Goal: Transaction & Acquisition: Purchase product/service

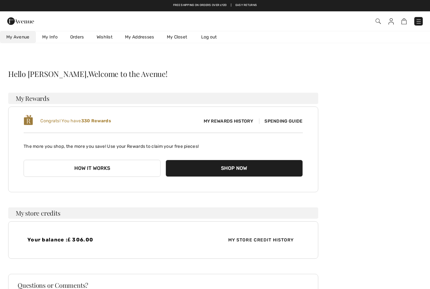
click at [402, 24] on img at bounding box center [403, 21] width 5 height 6
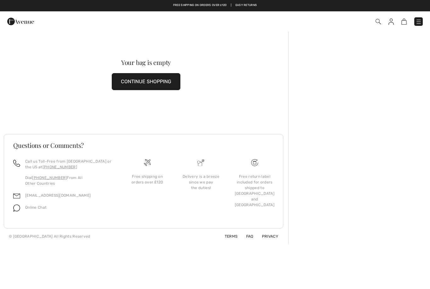
click at [388, 23] on img at bounding box center [390, 22] width 5 height 6
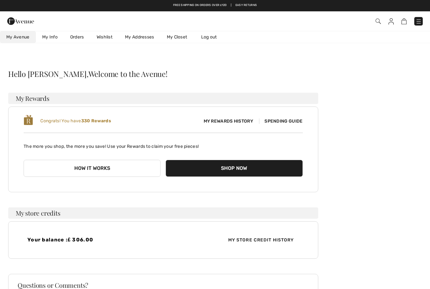
click at [108, 40] on link "Wishlist" at bounding box center [104, 37] width 28 height 12
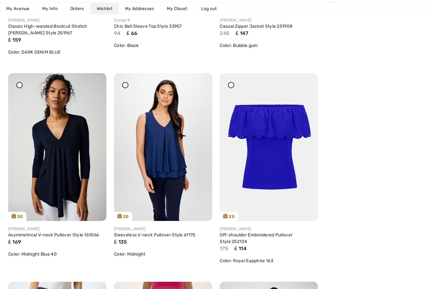
scroll to position [498, 0]
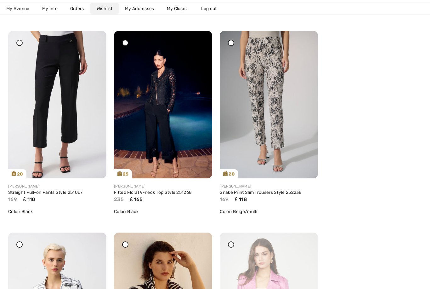
click at [175, 128] on img at bounding box center [163, 104] width 98 height 147
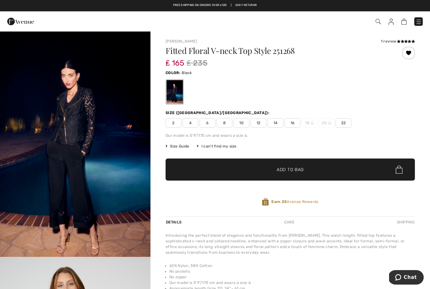
click at [292, 125] on span "16" at bounding box center [292, 122] width 16 height 9
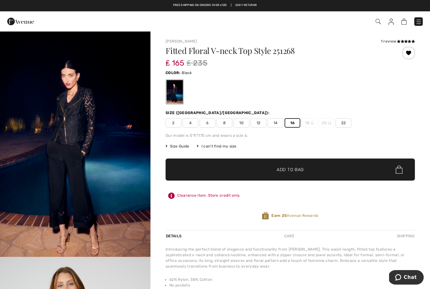
click at [299, 171] on span "Add to Bag" at bounding box center [290, 169] width 27 height 7
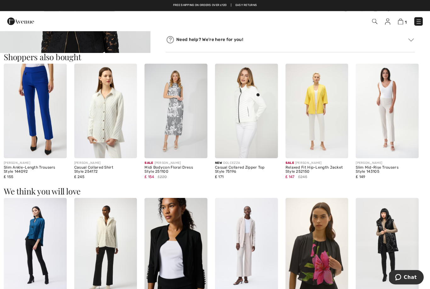
scroll to position [334, 0]
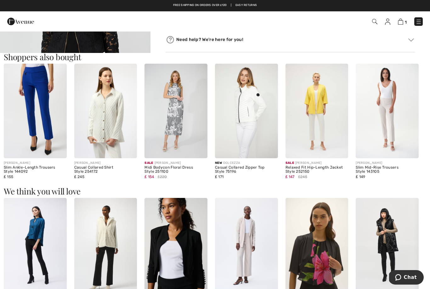
click at [259, 129] on img at bounding box center [246, 111] width 63 height 94
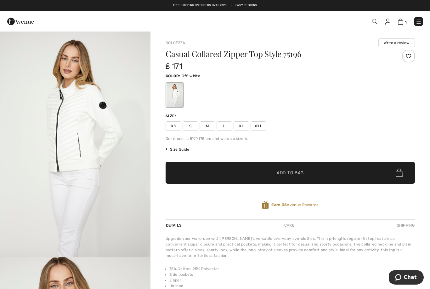
click at [240, 127] on span "XL" at bounding box center [241, 125] width 16 height 9
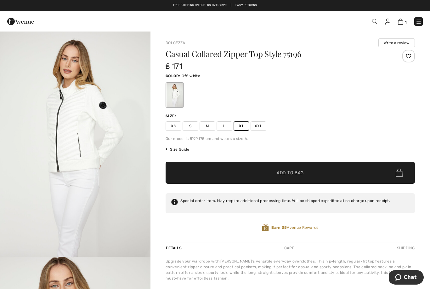
click at [409, 56] on div at bounding box center [408, 56] width 13 height 13
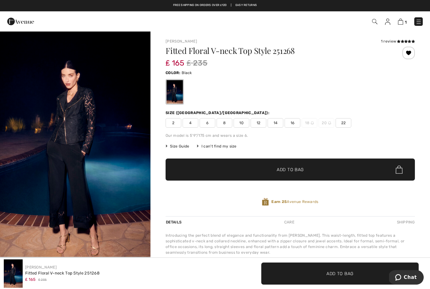
click at [296, 120] on span "16" at bounding box center [292, 122] width 16 height 9
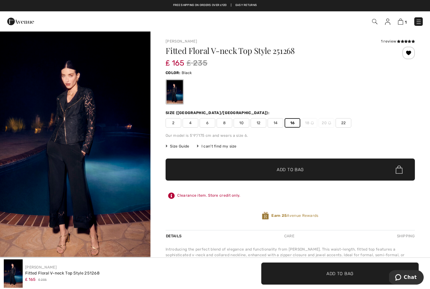
click at [296, 171] on span "Add to Bag" at bounding box center [290, 169] width 27 height 7
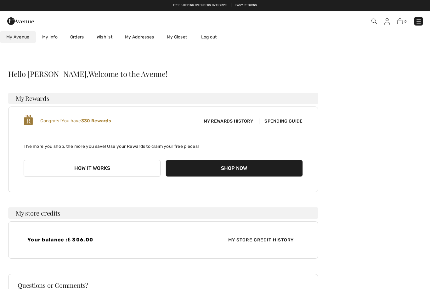
click at [109, 38] on link "Wishlist" at bounding box center [104, 37] width 28 height 12
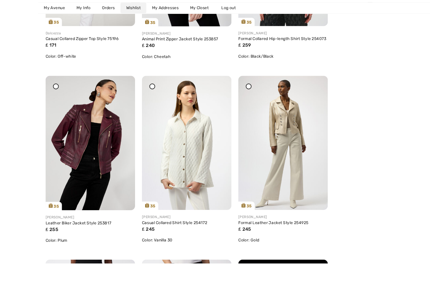
scroll to position [265, 0]
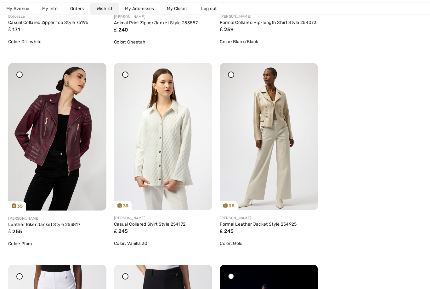
click at [79, 139] on img at bounding box center [57, 136] width 98 height 147
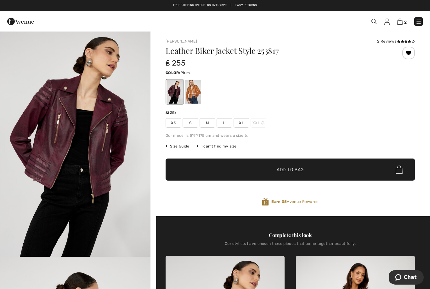
click at [244, 122] on span "XL" at bounding box center [241, 122] width 16 height 9
click at [294, 168] on span "Add to Bag" at bounding box center [290, 169] width 27 height 7
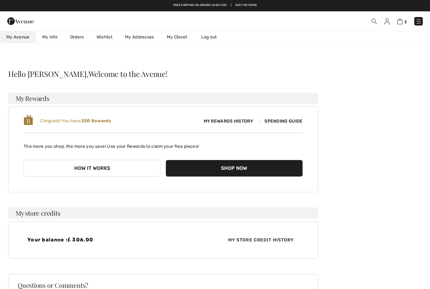
click at [108, 39] on link "Wishlist" at bounding box center [104, 37] width 28 height 12
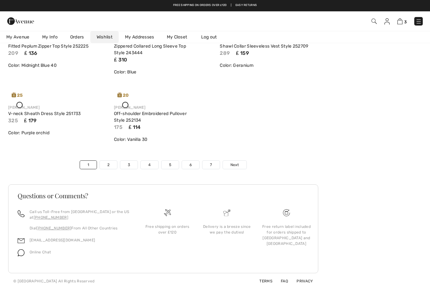
scroll to position [1677, 0]
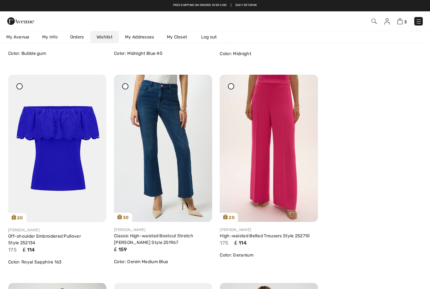
click at [63, 166] on img at bounding box center [57, 148] width 98 height 147
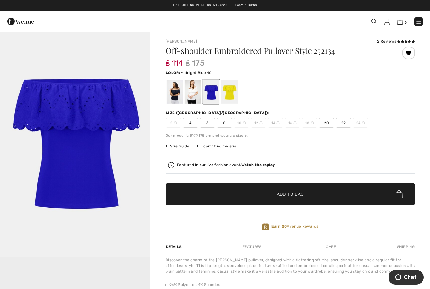
click at [176, 97] on div at bounding box center [174, 92] width 16 height 24
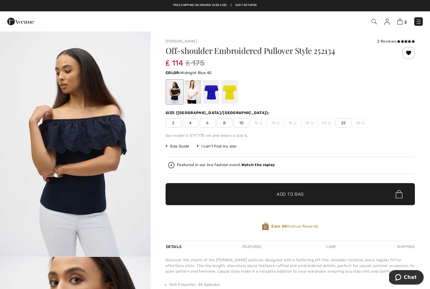
click at [344, 123] on span "22" at bounding box center [343, 122] width 16 height 9
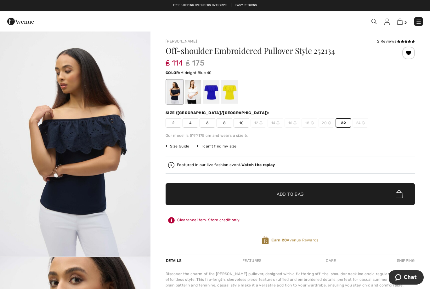
click at [296, 193] on span "Add to Bag" at bounding box center [290, 194] width 27 height 7
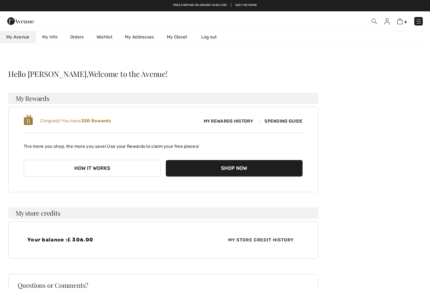
click at [104, 36] on link "Wishlist" at bounding box center [104, 37] width 28 height 12
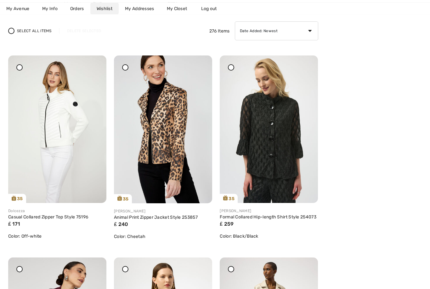
scroll to position [71, 0]
click at [166, 127] on img at bounding box center [163, 129] width 98 height 148
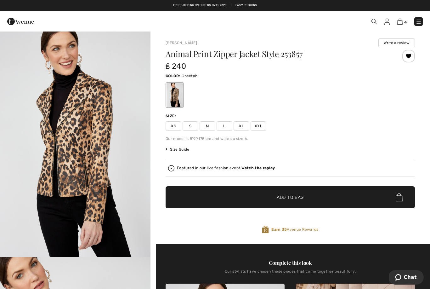
click at [244, 127] on span "XL" at bounding box center [241, 125] width 16 height 9
click at [294, 198] on span "Add to Bag" at bounding box center [290, 197] width 27 height 7
click at [386, 22] on img at bounding box center [386, 22] width 5 height 6
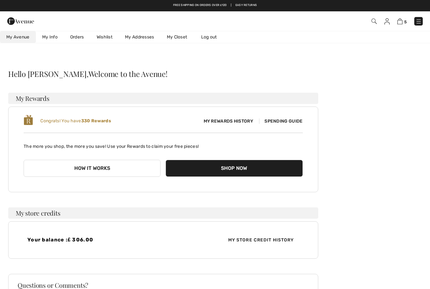
click at [110, 38] on link "Wishlist" at bounding box center [104, 37] width 28 height 12
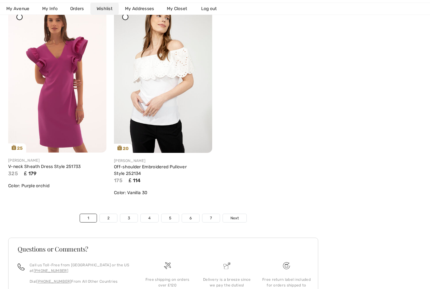
scroll to position [2364, 0]
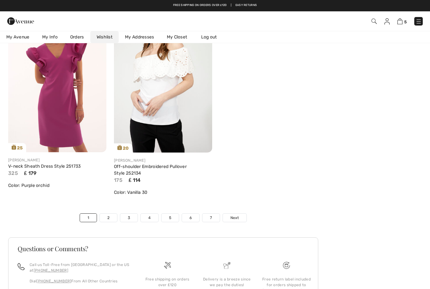
click at [233, 220] on span "Next" at bounding box center [234, 218] width 8 height 6
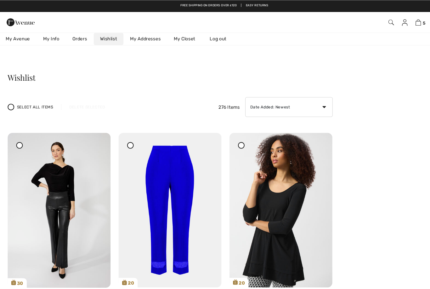
scroll to position [0, 0]
click at [65, 210] on img at bounding box center [57, 200] width 98 height 148
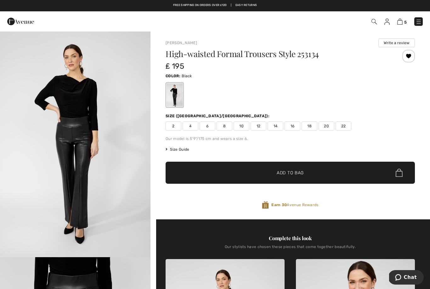
click at [278, 127] on span "14" at bounding box center [275, 125] width 16 height 9
click at [303, 172] on span "Add to Bag" at bounding box center [290, 172] width 27 height 7
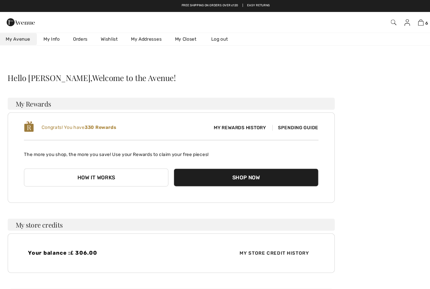
click at [109, 36] on link "Wishlist" at bounding box center [104, 37] width 28 height 12
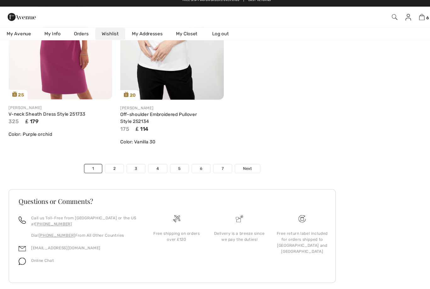
scroll to position [2418, 0]
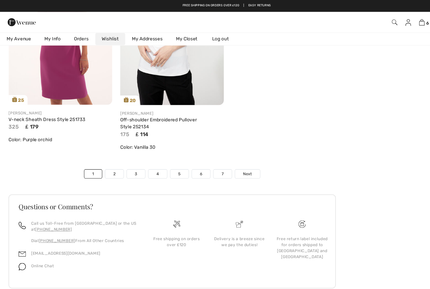
click at [238, 167] on span "Next" at bounding box center [234, 165] width 8 height 6
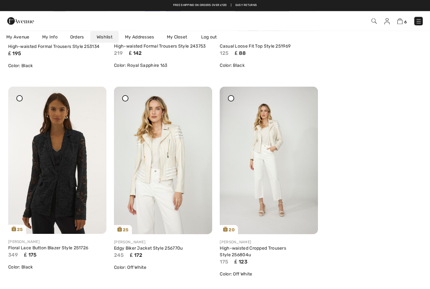
scroll to position [242, 0]
click at [71, 204] on img at bounding box center [57, 160] width 98 height 147
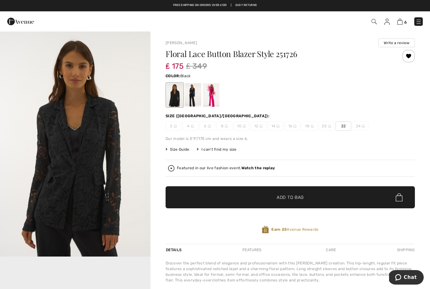
click at [295, 124] on img at bounding box center [294, 125] width 3 height 3
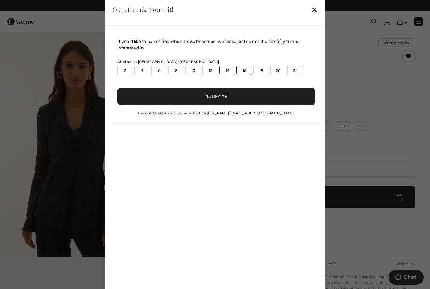
click at [246, 68] on label "16" at bounding box center [244, 69] width 16 height 9
click at [246, 70] on label "16" at bounding box center [244, 69] width 16 height 9
type input "true"
click at [229, 69] on label "14" at bounding box center [227, 69] width 16 height 9
type input "false"
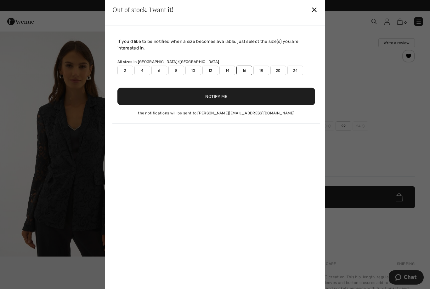
click at [262, 70] on label "18" at bounding box center [261, 69] width 16 height 9
type input "true"
click at [237, 96] on button "Notify Me" at bounding box center [216, 95] width 198 height 17
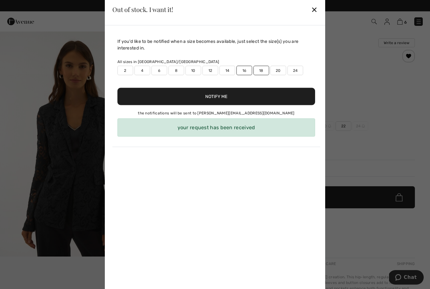
click at [316, 10] on div "✕" at bounding box center [314, 9] width 7 height 13
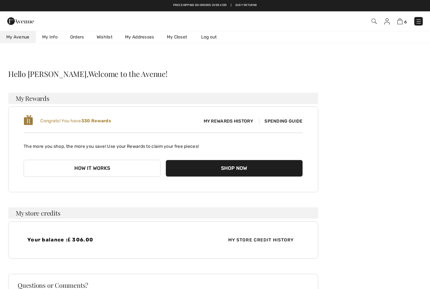
click at [107, 38] on link "Wishlist" at bounding box center [104, 37] width 28 height 12
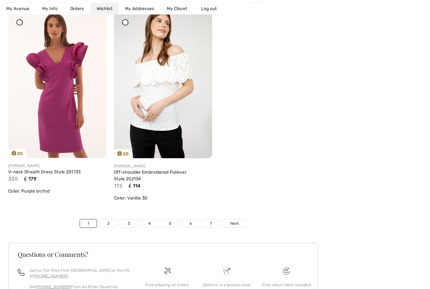
scroll to position [2365, 0]
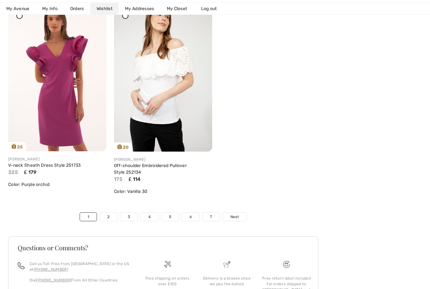
click at [112, 219] on link "2" at bounding box center [108, 216] width 17 height 8
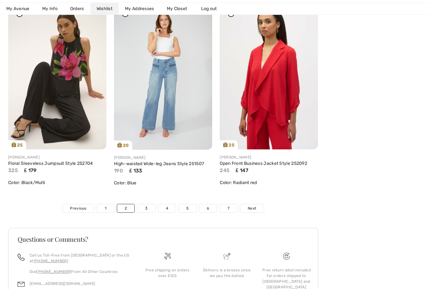
scroll to position [2390, 0]
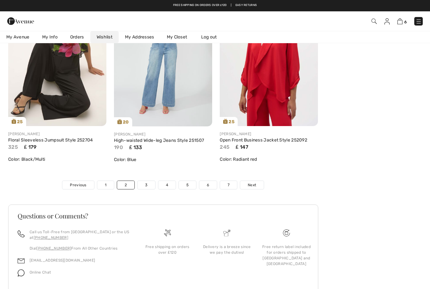
click at [146, 187] on link "3" at bounding box center [145, 185] width 17 height 8
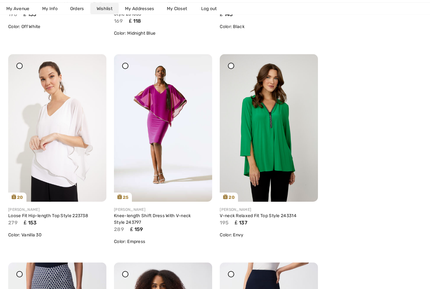
scroll to position [2146, 0]
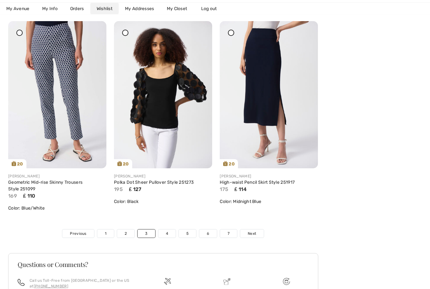
click at [257, 238] on link "Next" at bounding box center [252, 233] width 24 height 8
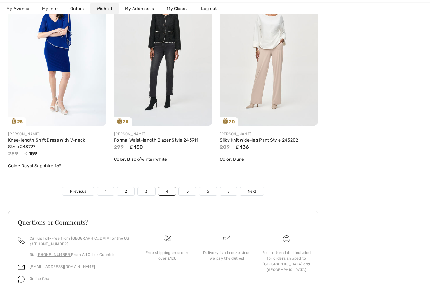
scroll to position [2415, 0]
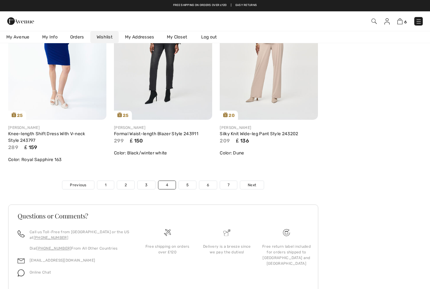
click at [257, 184] on link "Next" at bounding box center [252, 185] width 24 height 8
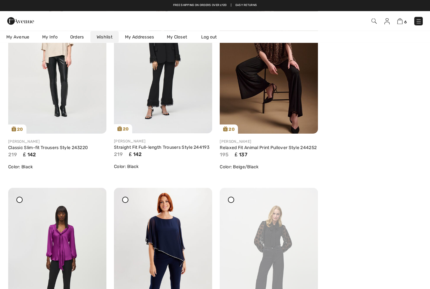
scroll to position [966, 0]
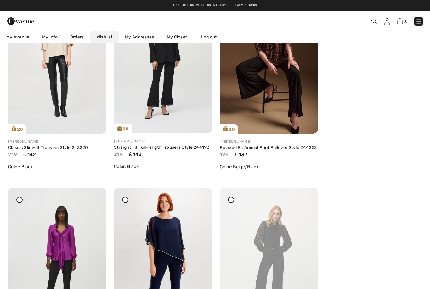
click at [68, 77] on img at bounding box center [57, 59] width 98 height 147
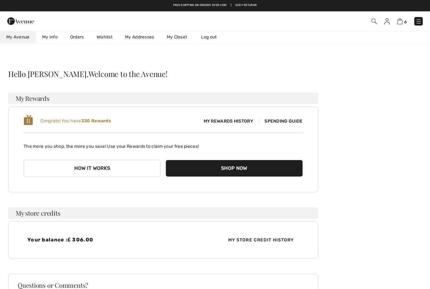
click at [109, 36] on link "Wishlist" at bounding box center [104, 37] width 28 height 12
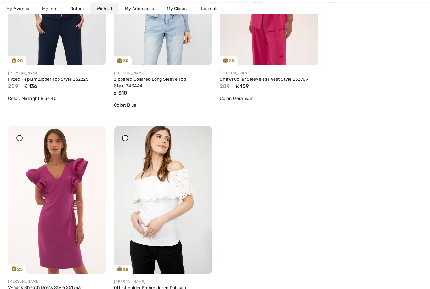
scroll to position [2403, 0]
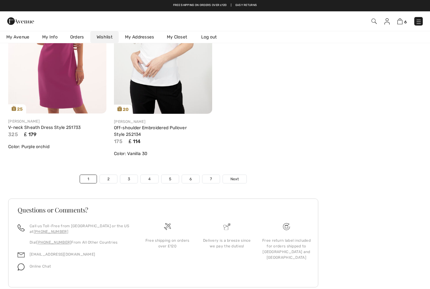
click at [189, 183] on link "6" at bounding box center [190, 179] width 17 height 8
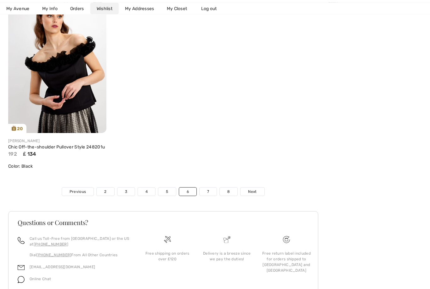
scroll to position [2411, 0]
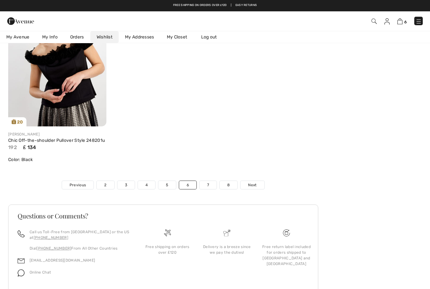
click at [257, 189] on link "Next" at bounding box center [252, 185] width 24 height 8
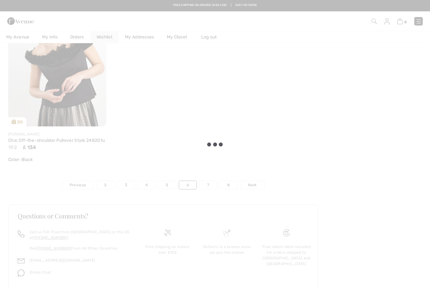
click at [230, 185] on div at bounding box center [215, 144] width 430 height 289
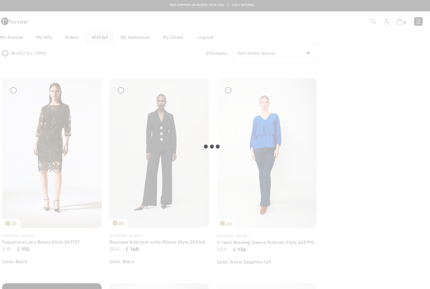
scroll to position [0, 0]
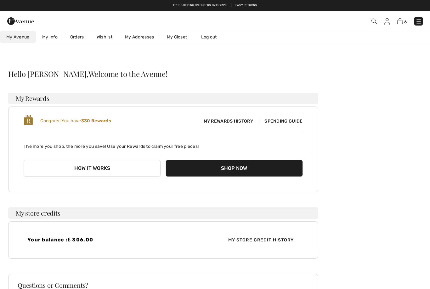
click at [107, 34] on link "Wishlist" at bounding box center [104, 37] width 28 height 12
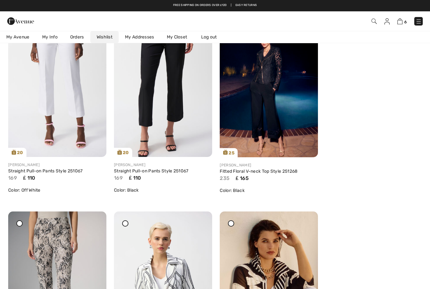
scroll to position [458, 0]
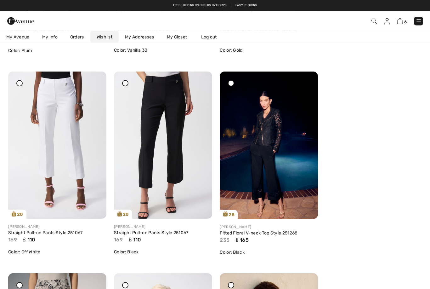
click at [83, 36] on link "Orders" at bounding box center [77, 37] width 26 height 12
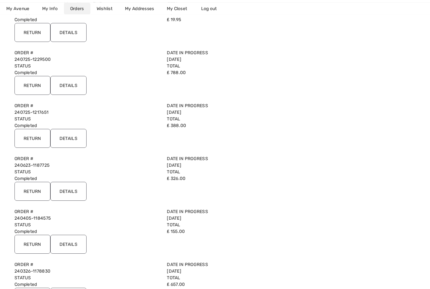
scroll to position [417, 0]
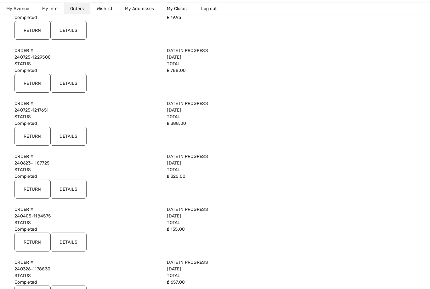
click at [186, 216] on div "Date in Progress [DATE]" at bounding box center [239, 212] width 152 height 13
click at [79, 240] on input "Details" at bounding box center [68, 242] width 36 height 19
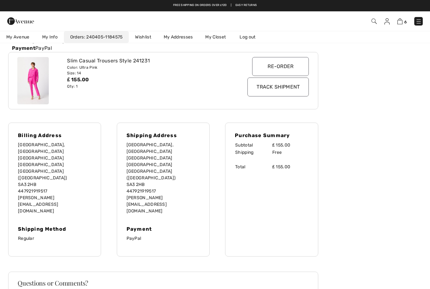
scroll to position [0, 0]
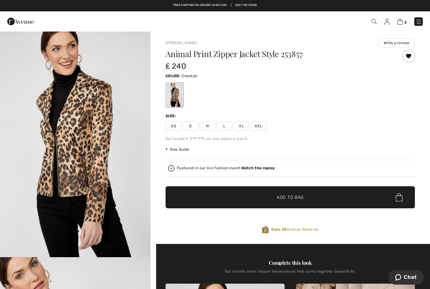
click at [387, 24] on img at bounding box center [386, 22] width 5 height 6
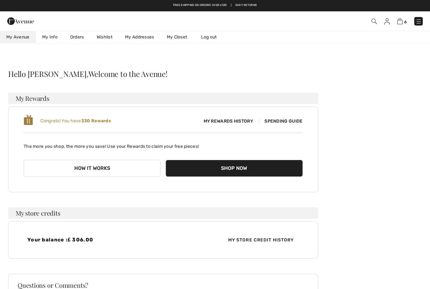
click at [85, 35] on link "Orders" at bounding box center [77, 37] width 26 height 12
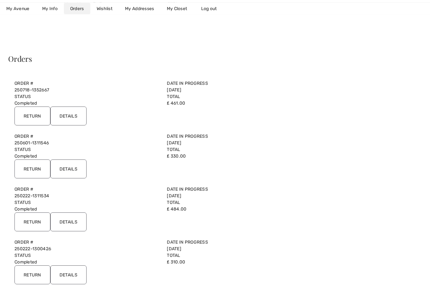
scroll to position [15, 0]
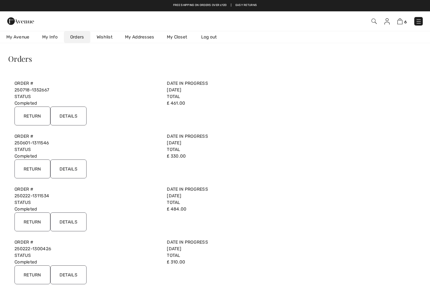
click at [74, 172] on input "Details" at bounding box center [68, 168] width 36 height 19
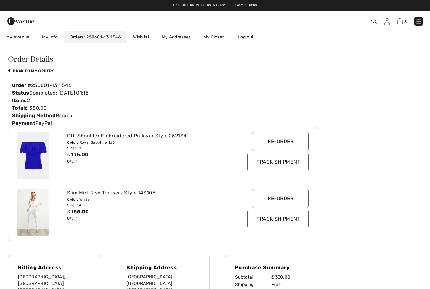
click at [289, 198] on input "Re-order" at bounding box center [280, 198] width 57 height 19
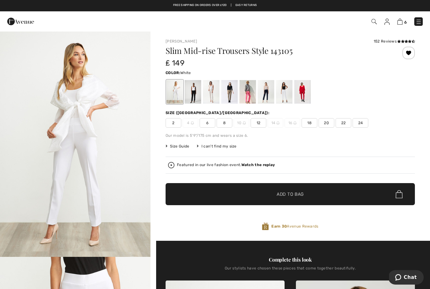
click at [287, 97] on div at bounding box center [284, 92] width 16 height 24
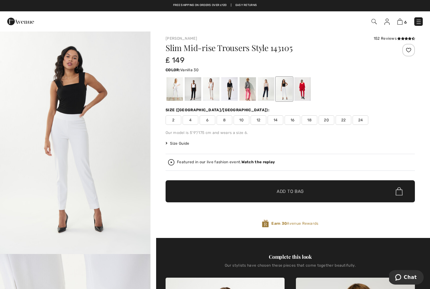
scroll to position [3, 0]
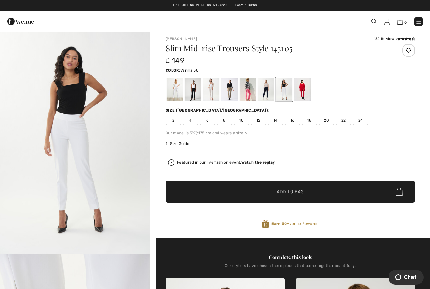
click at [274, 120] on span "14" at bounding box center [275, 119] width 16 height 9
click at [297, 192] on span "Add to Bag" at bounding box center [290, 191] width 27 height 7
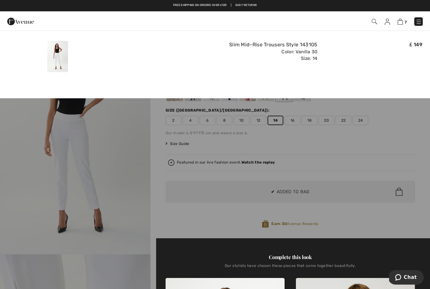
click at [402, 120] on div at bounding box center [215, 144] width 430 height 289
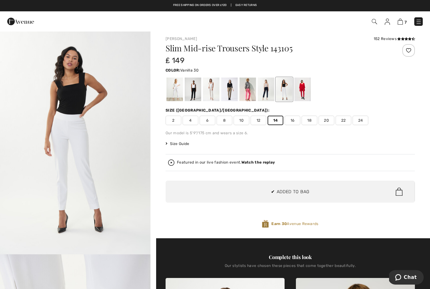
click at [407, 51] on div at bounding box center [408, 50] width 13 height 13
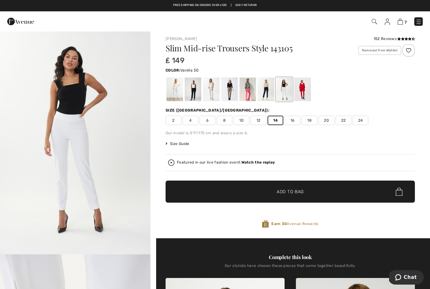
click at [179, 89] on div at bounding box center [174, 89] width 16 height 24
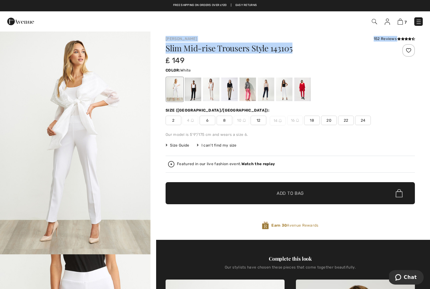
copy div "Joseph Ribkoff 152 Reviews 152 Reviews Slim Mid-rise Trousers Style 143105"
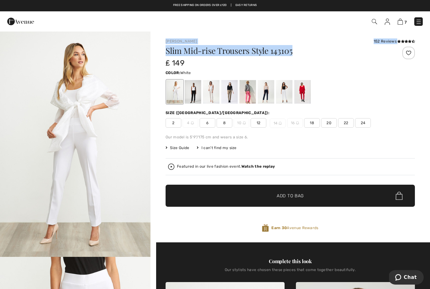
click at [402, 23] on img at bounding box center [399, 22] width 5 height 6
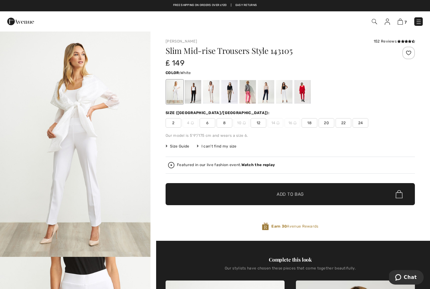
click at [408, 53] on div at bounding box center [408, 53] width 13 height 13
click at [198, 95] on div at bounding box center [193, 92] width 16 height 24
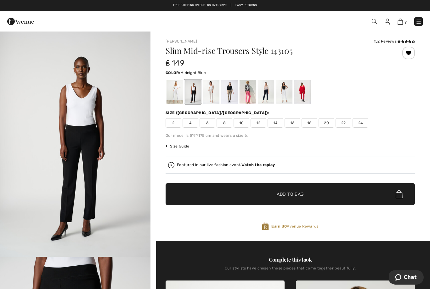
click at [263, 94] on div at bounding box center [266, 92] width 16 height 24
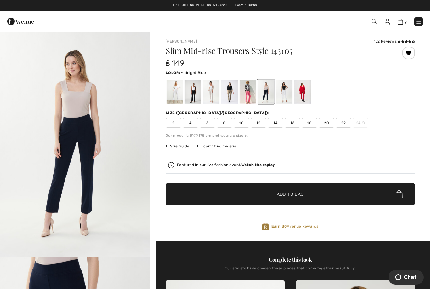
click at [274, 123] on span "14" at bounding box center [275, 122] width 16 height 9
click at [294, 190] on span "✔ Added to Bag Add to Bag" at bounding box center [289, 194] width 249 height 22
click at [180, 95] on div at bounding box center [174, 92] width 16 height 24
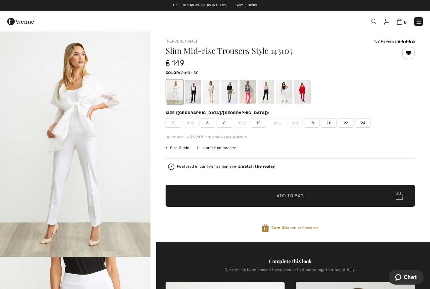
click at [286, 93] on div at bounding box center [284, 92] width 16 height 24
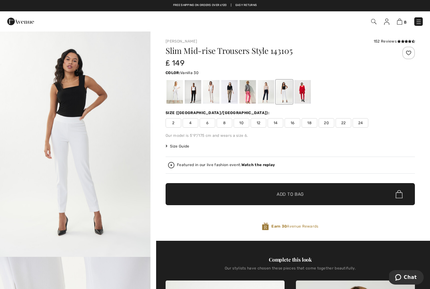
click at [408, 53] on div at bounding box center [408, 53] width 13 height 13
click at [407, 52] on div "Removed from Wishlist" at bounding box center [408, 53] width 13 height 13
click at [401, 22] on img at bounding box center [399, 22] width 5 height 6
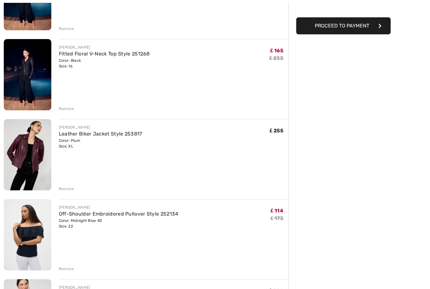
scroll to position [125, 0]
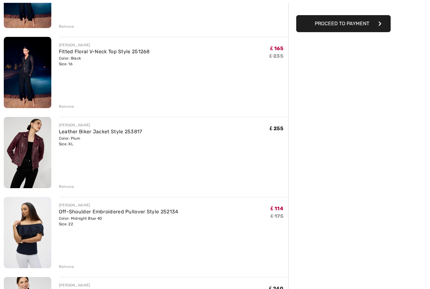
click at [35, 146] on img at bounding box center [28, 152] width 48 height 71
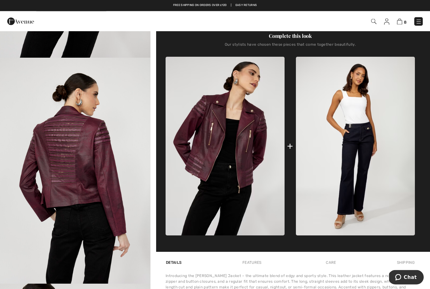
scroll to position [199, 0]
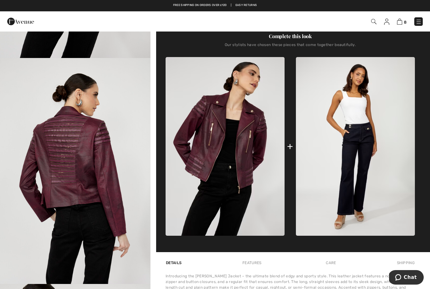
click at [364, 123] on img at bounding box center [355, 146] width 119 height 178
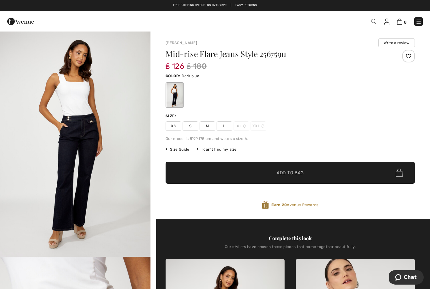
click at [87, 165] on img "1 / 4" at bounding box center [75, 144] width 150 height 226
click at [282, 116] on div "Size:" at bounding box center [289, 116] width 249 height 6
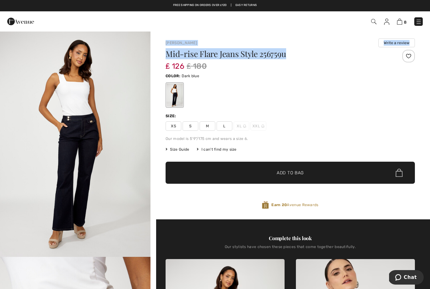
copy div "Frank Lyman Write a review Mid-rise Flare Jeans Style 256759u"
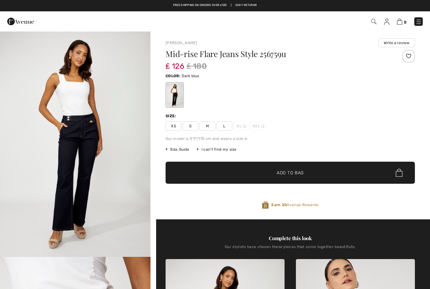
click at [409, 57] on div at bounding box center [408, 56] width 13 height 13
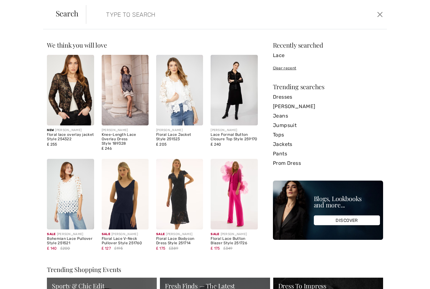
click at [130, 17] on input "search" at bounding box center [203, 14] width 205 height 19
click at [137, 16] on input "search" at bounding box center [203, 14] width 205 height 19
paste input "FRANK LYMAN Frank Lyman Jacket 254350"
type input "FRANK LYMAN Frank Lyman Jacket 254350"
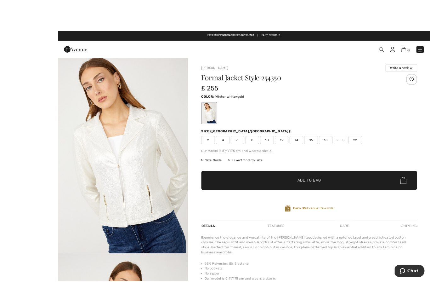
scroll to position [1, 0]
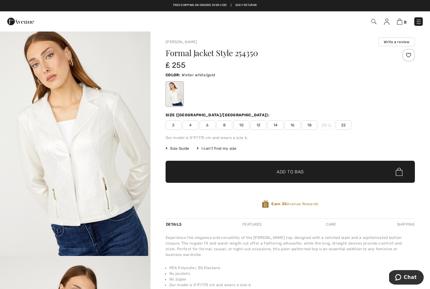
click at [293, 127] on span "16" at bounding box center [292, 124] width 16 height 9
click at [301, 170] on span "Add to Bag" at bounding box center [290, 171] width 27 height 7
click at [410, 52] on div at bounding box center [408, 55] width 13 height 13
click at [346, 171] on span "✔ Added to Bag Add to Bag" at bounding box center [289, 171] width 249 height 22
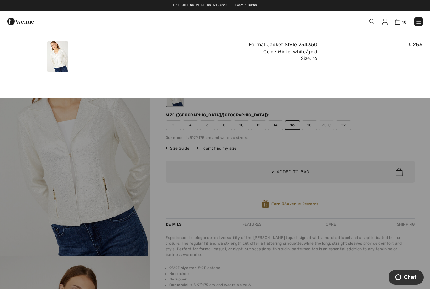
click at [396, 21] on img at bounding box center [397, 22] width 5 height 6
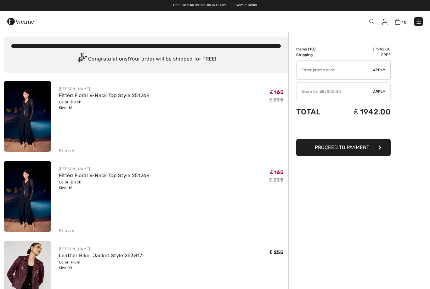
scroll to position [2, 0]
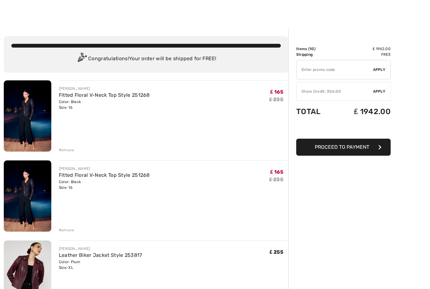
click at [69, 232] on div "Remove" at bounding box center [66, 230] width 15 height 6
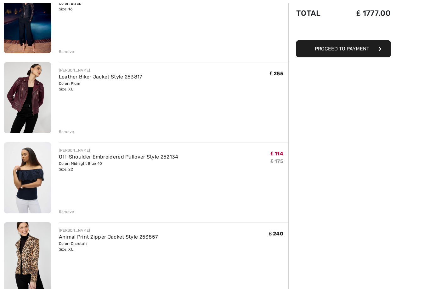
scroll to position [100, 0]
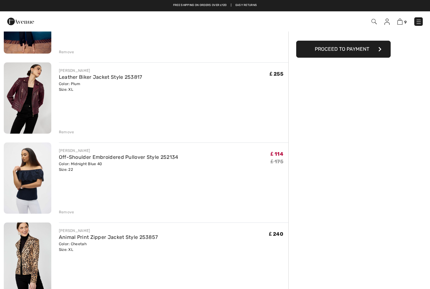
click at [69, 214] on div "Remove" at bounding box center [66, 212] width 15 height 6
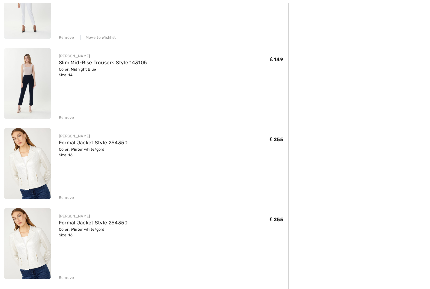
scroll to position [434, 0]
click at [67, 276] on div "Remove" at bounding box center [66, 277] width 15 height 6
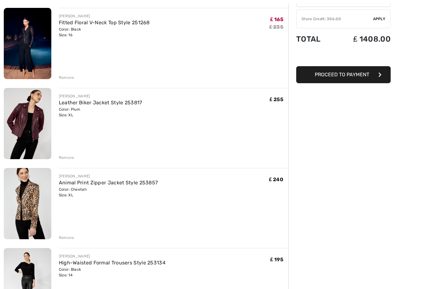
scroll to position [60, 0]
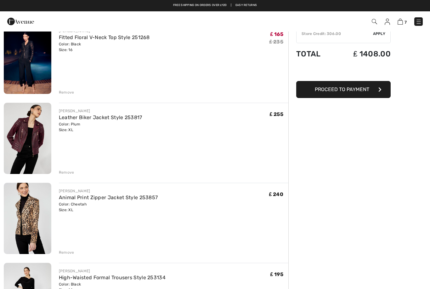
click at [76, 120] on link "Leather Biker Jacket Style 253817" at bounding box center [100, 117] width 83 height 6
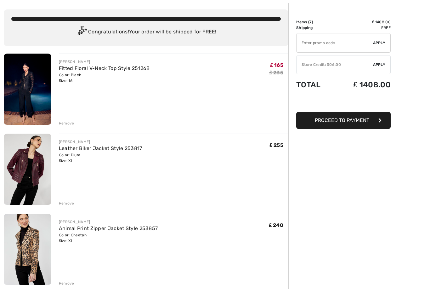
scroll to position [29, 0]
click at [71, 202] on div "Remove" at bounding box center [66, 203] width 15 height 6
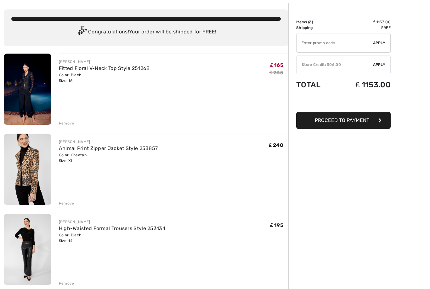
click at [71, 204] on div "Remove" at bounding box center [66, 203] width 15 height 6
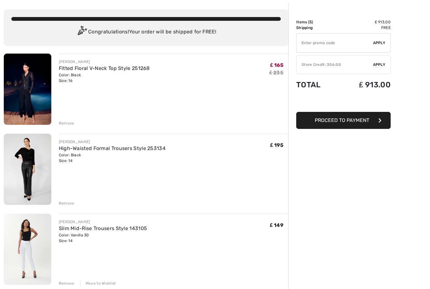
click at [69, 204] on div "Remove" at bounding box center [66, 203] width 15 height 6
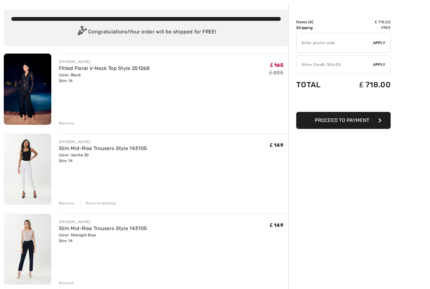
click at [70, 207] on div "FRANK LYMAN Fitted Floral V-Neck Top Style 251268 Color: Black Size: 16 Final S…" at bounding box center [146, 275] width 284 height 445
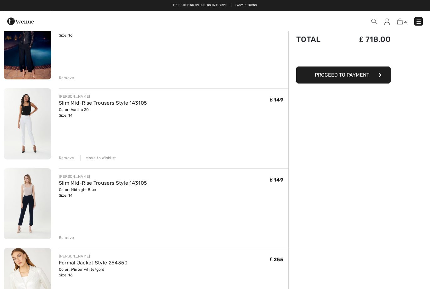
scroll to position [74, 0]
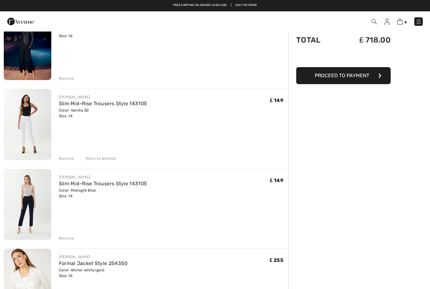
click at [106, 160] on div "Move to Wishlist" at bounding box center [98, 158] width 36 height 6
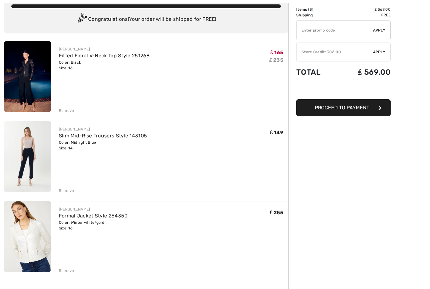
scroll to position [43, 0]
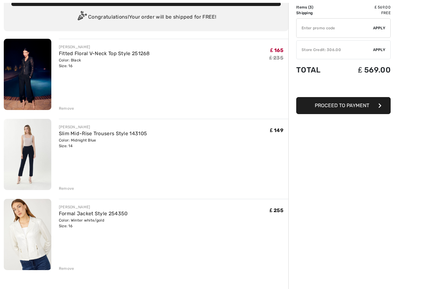
click at [92, 215] on link "Formal Jacket Style 254350" at bounding box center [93, 213] width 69 height 6
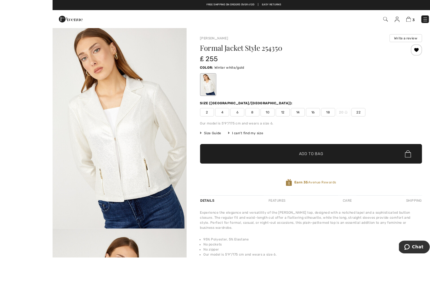
scroll to position [15, 0]
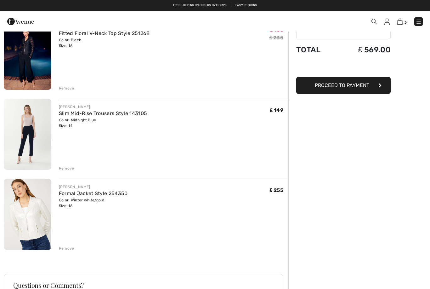
click at [82, 115] on link "Slim Mid-Rise Trousers Style 143105" at bounding box center [103, 113] width 88 height 6
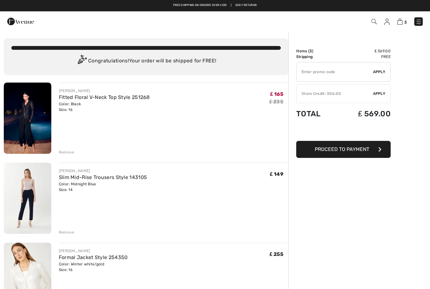
click at [373, 24] on img at bounding box center [373, 21] width 5 height 5
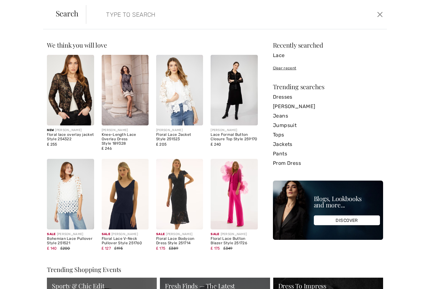
click at [187, 24] on input "search" at bounding box center [203, 14] width 205 height 19
click at [134, 15] on input "search" at bounding box center [203, 14] width 205 height 19
paste input "[PERSON_NAME] 256829"
type input "[PERSON_NAME] 256829"
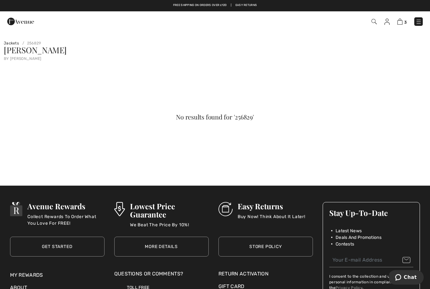
click at [401, 21] on img at bounding box center [399, 22] width 5 height 6
